Goal: Task Accomplishment & Management: Complete application form

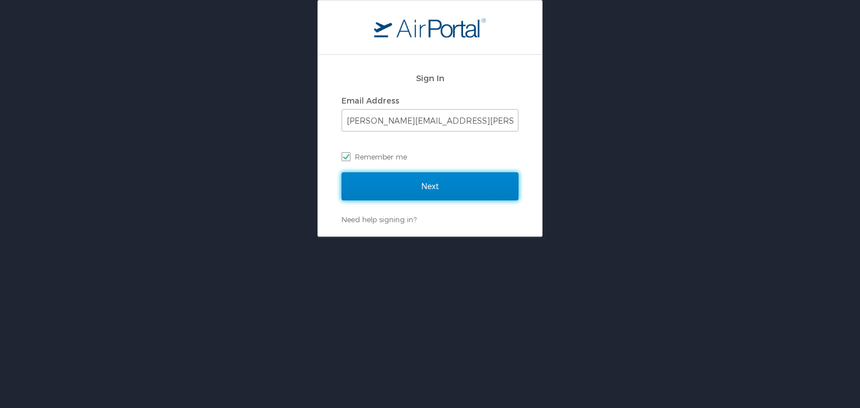
click at [430, 175] on input "Next" at bounding box center [429, 186] width 177 height 28
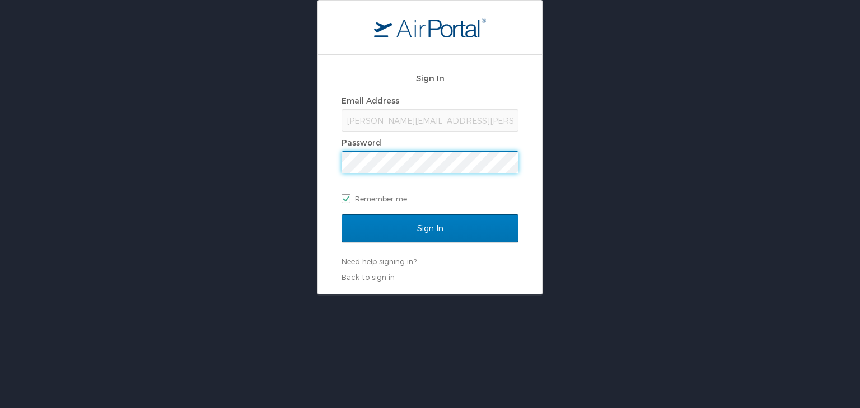
click at [341, 214] on input "Sign In" at bounding box center [429, 228] width 177 height 28
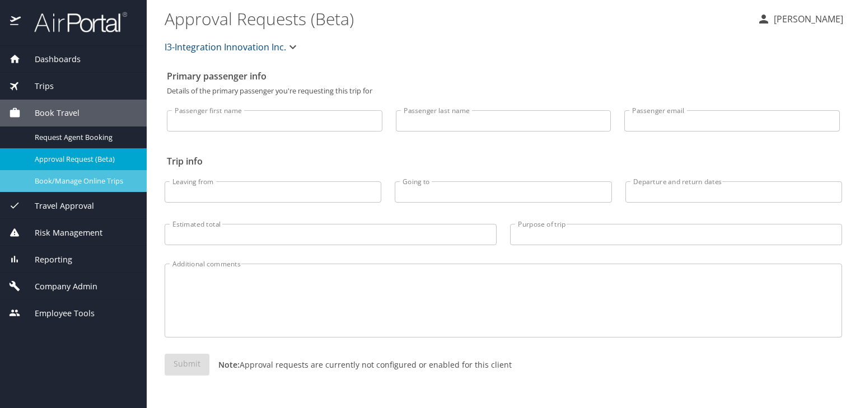
click at [105, 186] on span "Book/Manage Online Trips" at bounding box center [84, 181] width 98 height 11
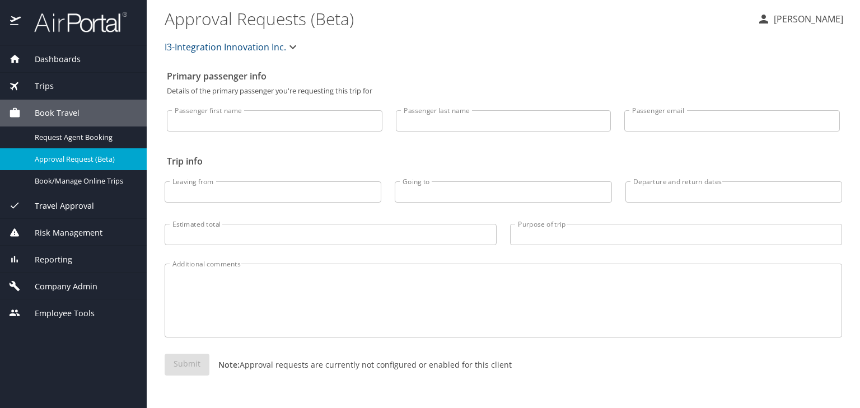
click at [67, 278] on div "Company Admin" at bounding box center [73, 286] width 147 height 27
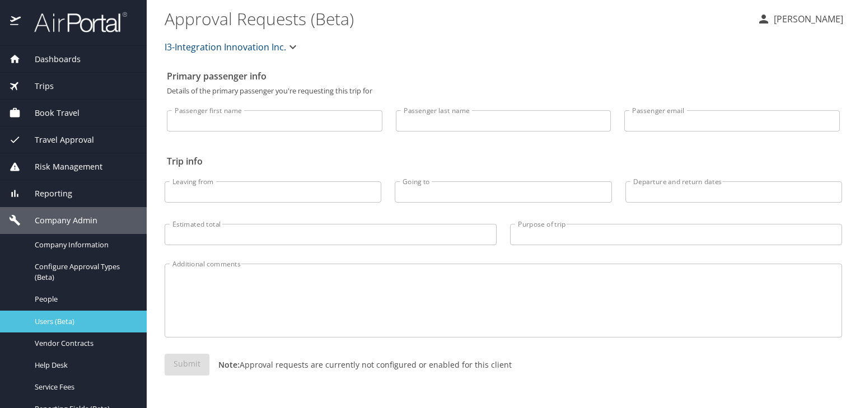
click at [72, 326] on span "Users (Beta)" at bounding box center [84, 321] width 98 height 11
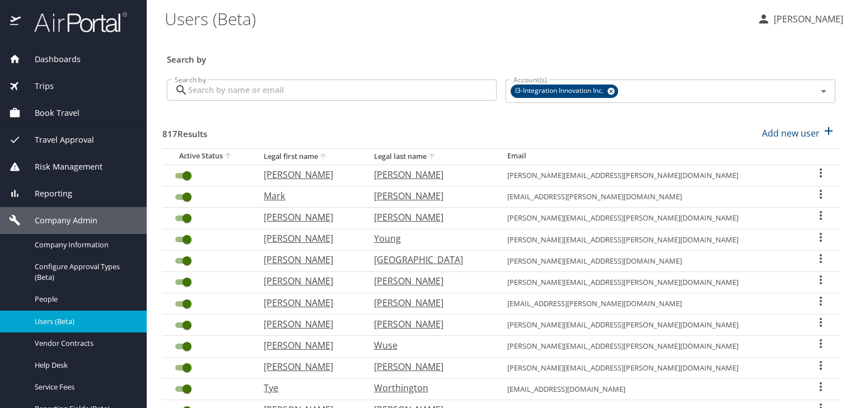
click at [409, 78] on div "Search by Search by" at bounding box center [331, 92] width 339 height 42
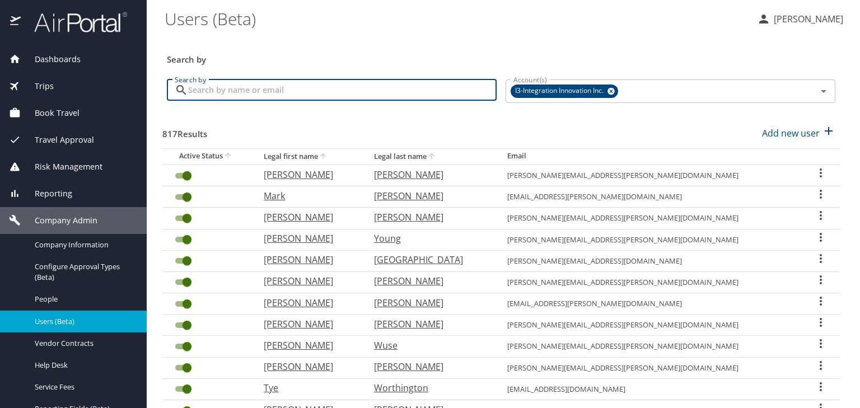
click at [409, 85] on input "Search by" at bounding box center [342, 89] width 308 height 21
type input "du val"
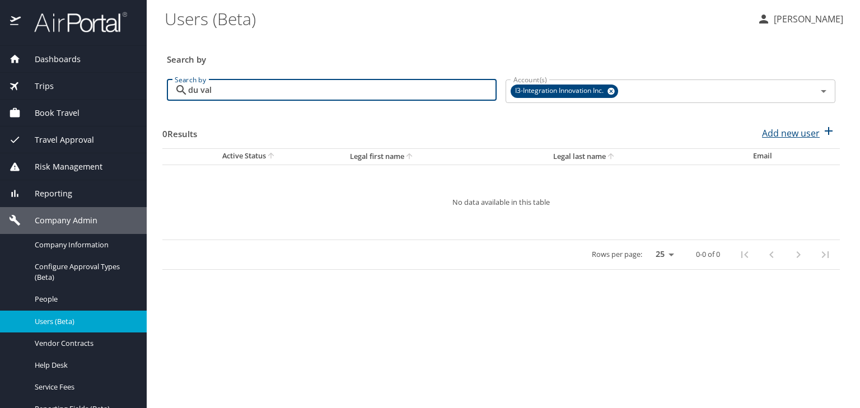
click at [780, 127] on p "Add new user" at bounding box center [791, 132] width 58 height 13
select select "US"
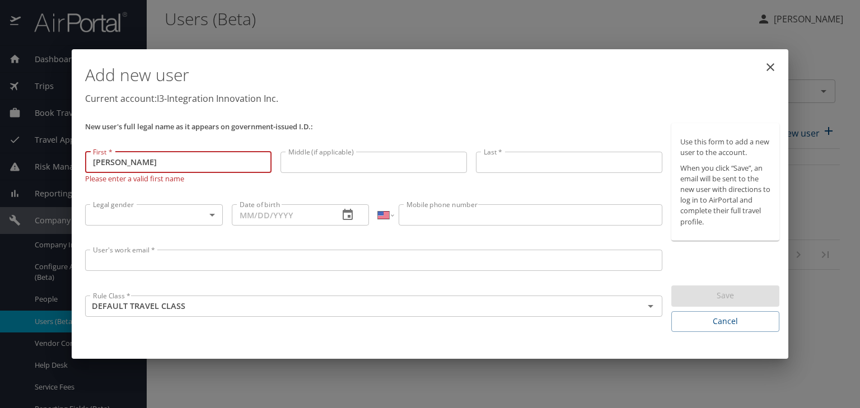
type input "Daniel"
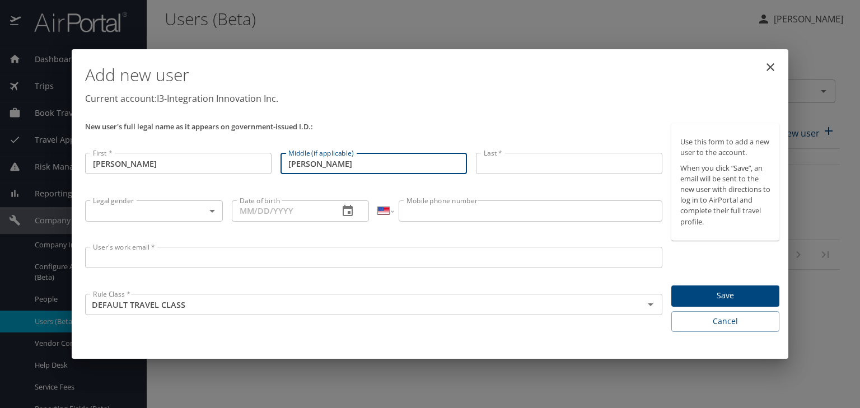
type input "Keith"
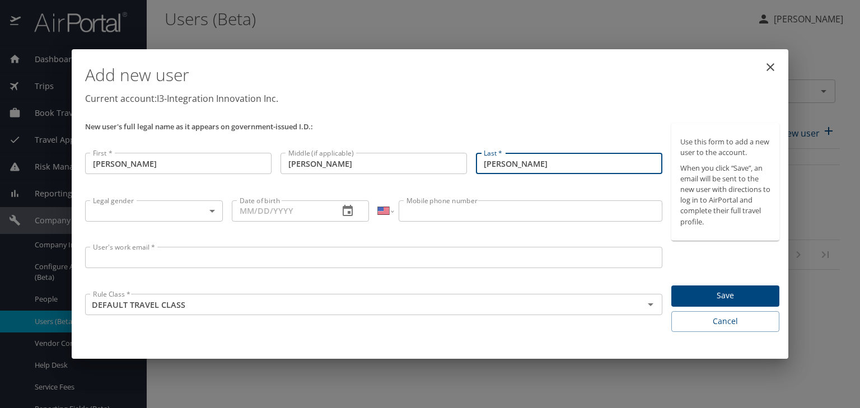
type input "Du Vall"
click at [636, 76] on h1 "Add new user" at bounding box center [432, 75] width 694 height 34
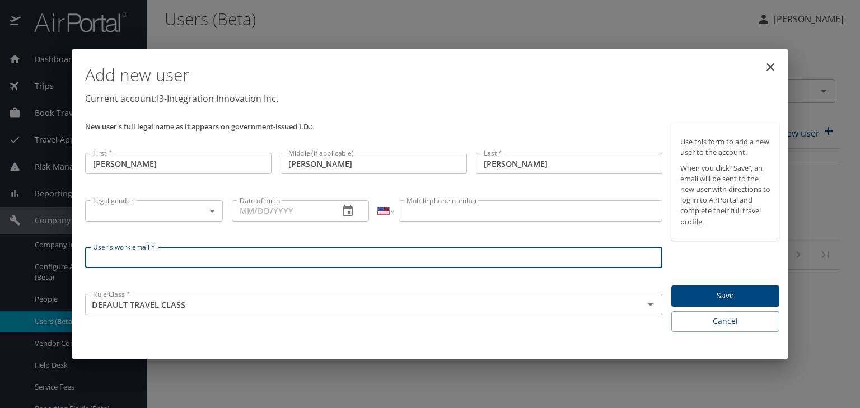
drag, startPoint x: 255, startPoint y: 260, endPoint x: 465, endPoint y: 214, distance: 215.4
click at [466, 219] on div "International Afghanistan Åland Islands Albania Algeria American Samoa Andorra …" at bounding box center [519, 219] width 293 height 46
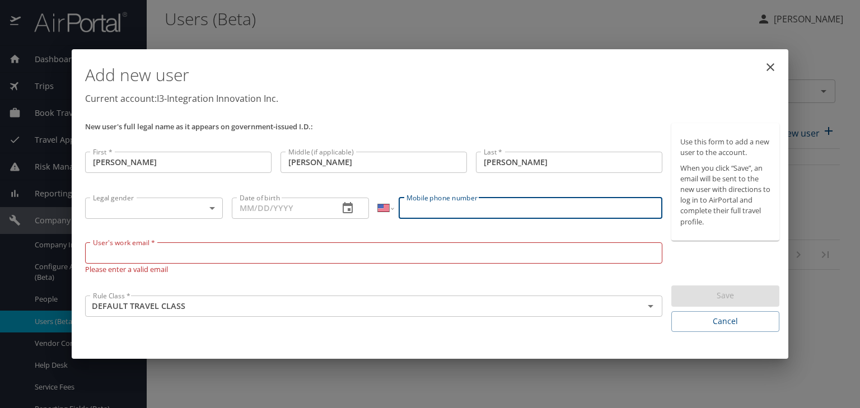
paste input "(720) 371-9356"
type input "(720) 371-9356"
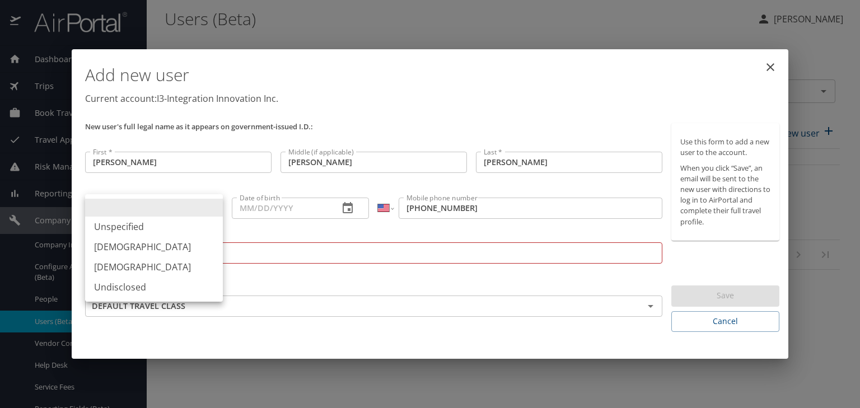
click at [179, 201] on body "Dashboards AirPortal 360™ Manager My Travel Dashboard Trips Airtinerary® Lookup…" at bounding box center [430, 204] width 860 height 408
click at [175, 251] on li "Male" at bounding box center [154, 247] width 138 height 20
type input "Male"
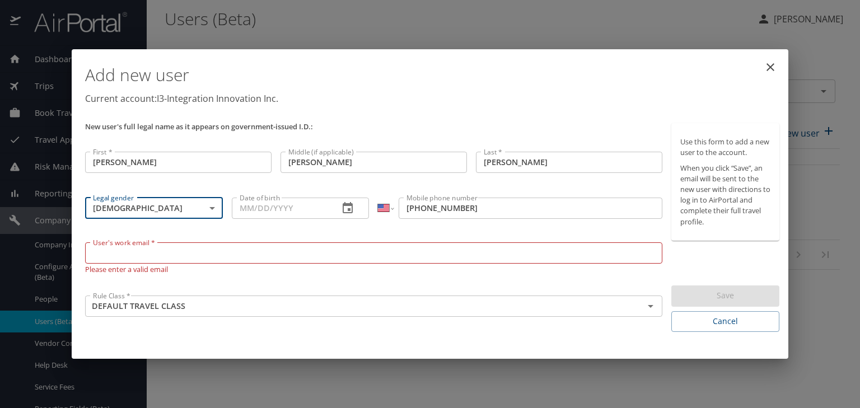
click at [245, 210] on input "Date of birth" at bounding box center [281, 208] width 98 height 21
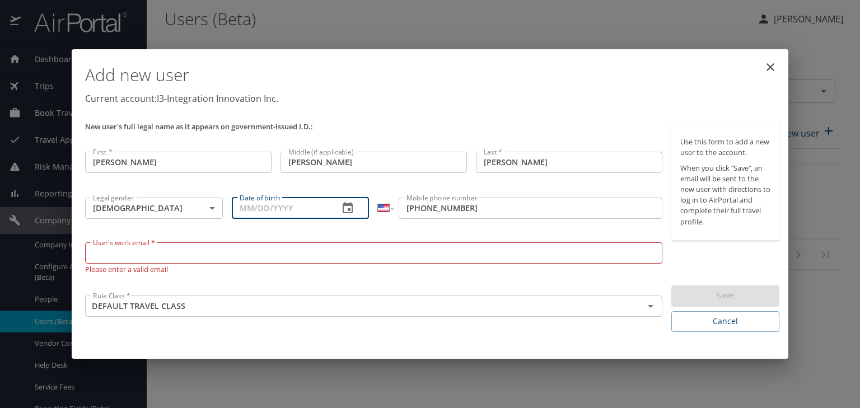
type input "7_/__/____"
type input "07/29/1970"
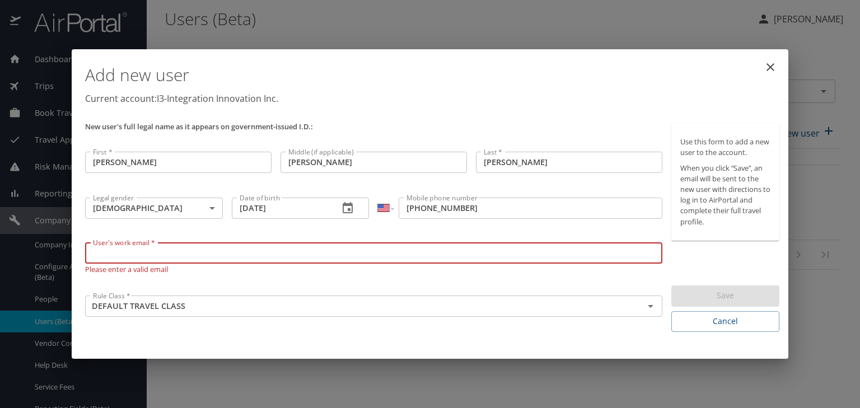
paste input "daniel.duvall@i3-corps.com"
type input "daniel.duvall@i3-corps.com"
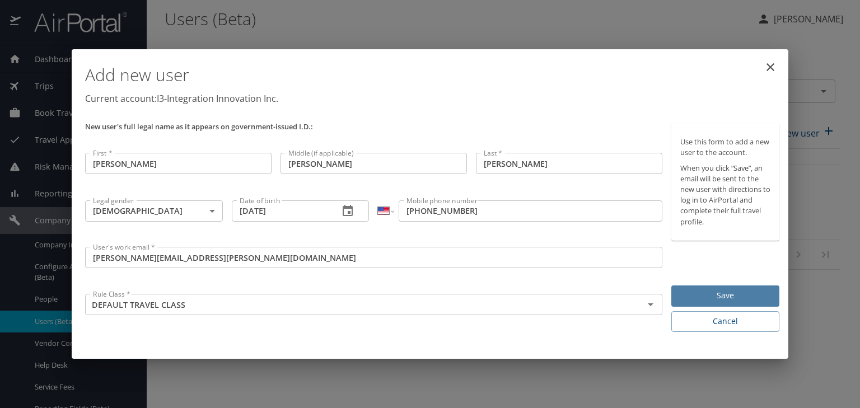
click at [730, 291] on span "Save" at bounding box center [725, 296] width 90 height 14
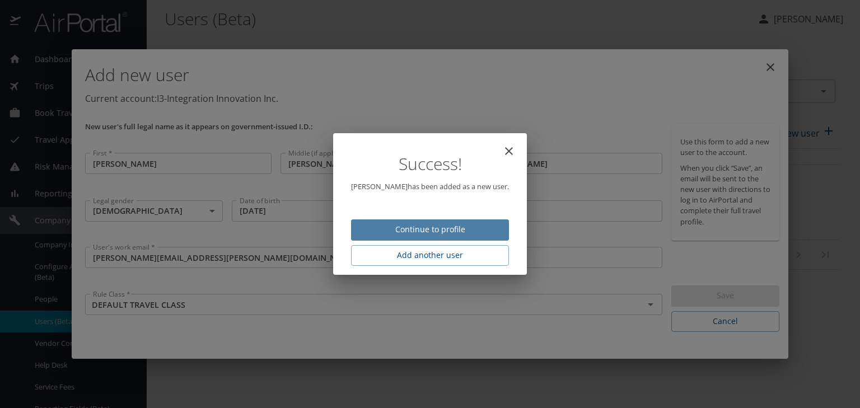
click at [462, 223] on span "Continue to profile" at bounding box center [430, 230] width 140 height 14
select select "US"
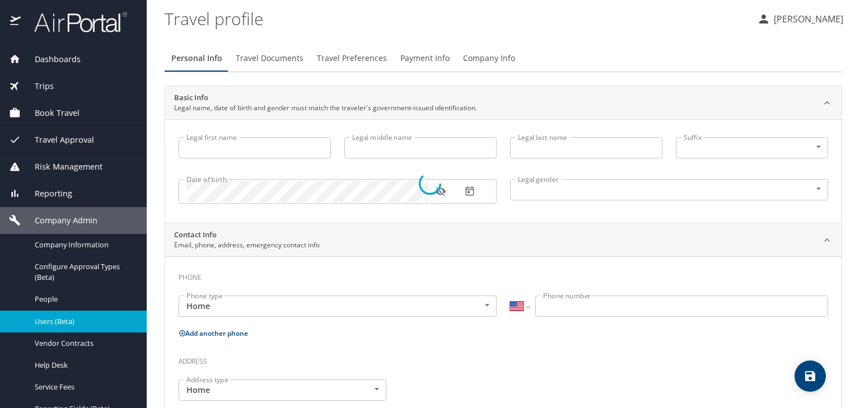
type input "Daniel"
type input "Keith"
type input "Du Vall"
type input "Male"
select select "US"
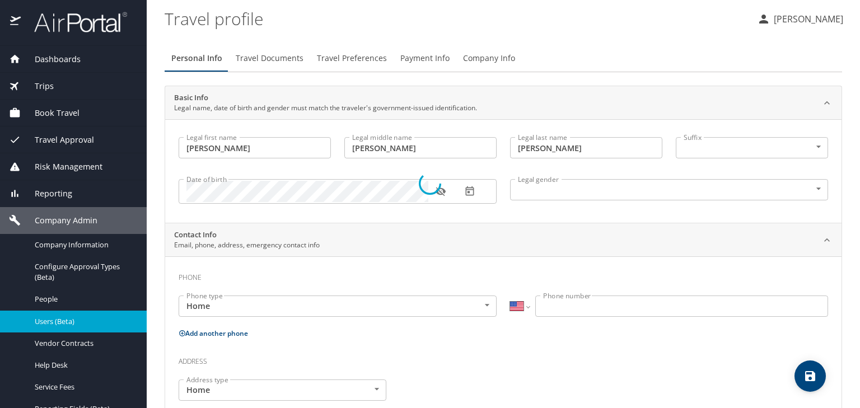
select select "US"
